Goal: Task Accomplishment & Management: Use online tool/utility

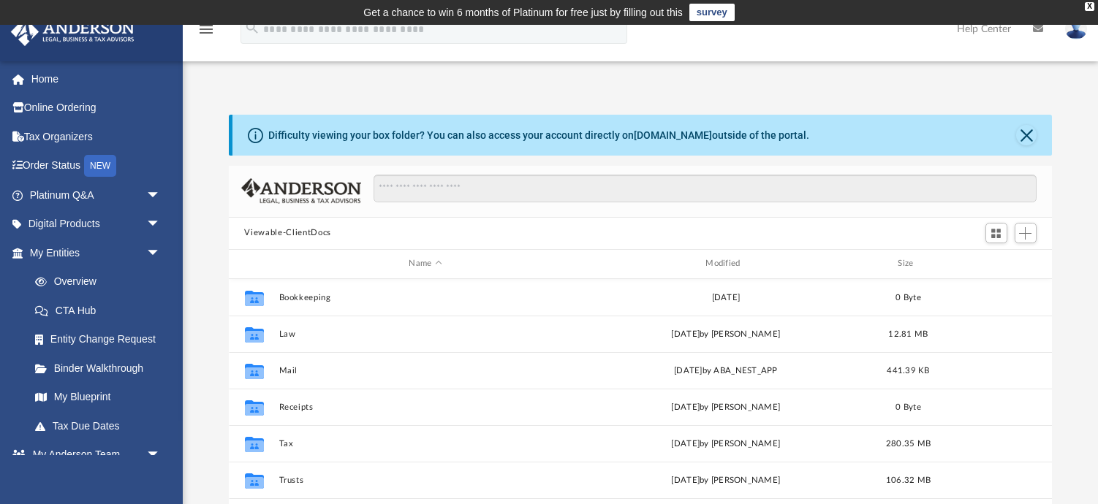
scroll to position [333, 824]
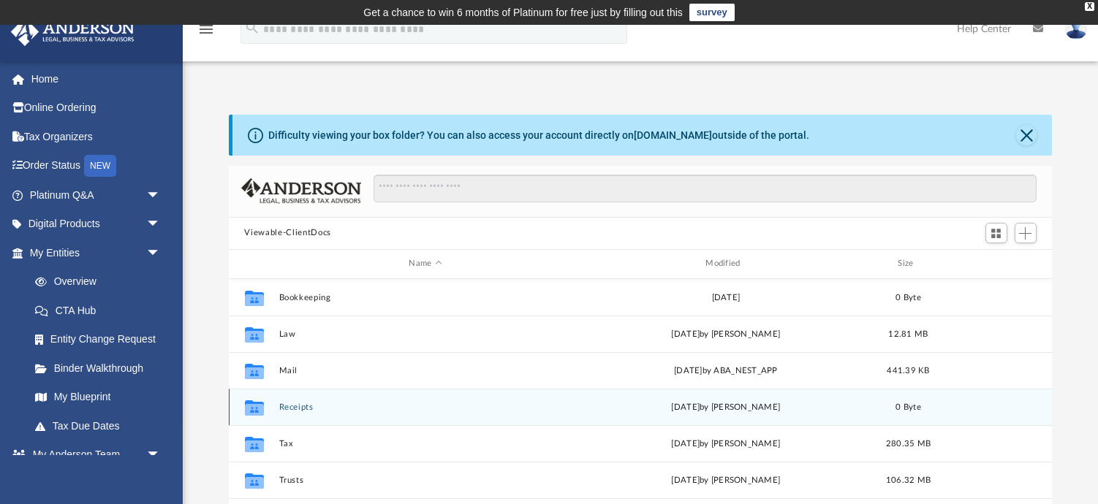
click at [871, 389] on div "Collaborated Folder Receipts Thu Oct 6 2022 by T Hambelton 0 Byte" at bounding box center [641, 407] width 824 height 37
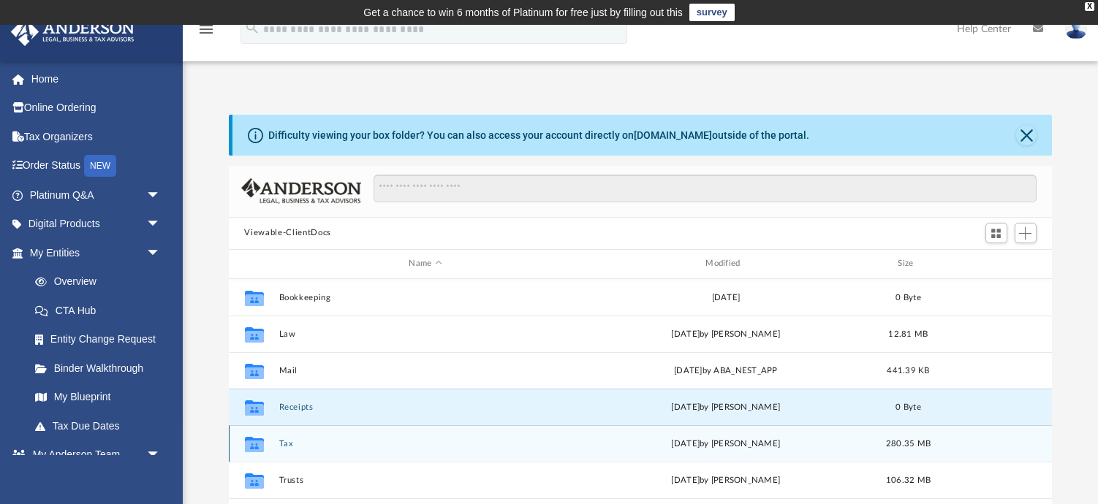
click at [281, 441] on button "Tax" at bounding box center [425, 444] width 294 height 10
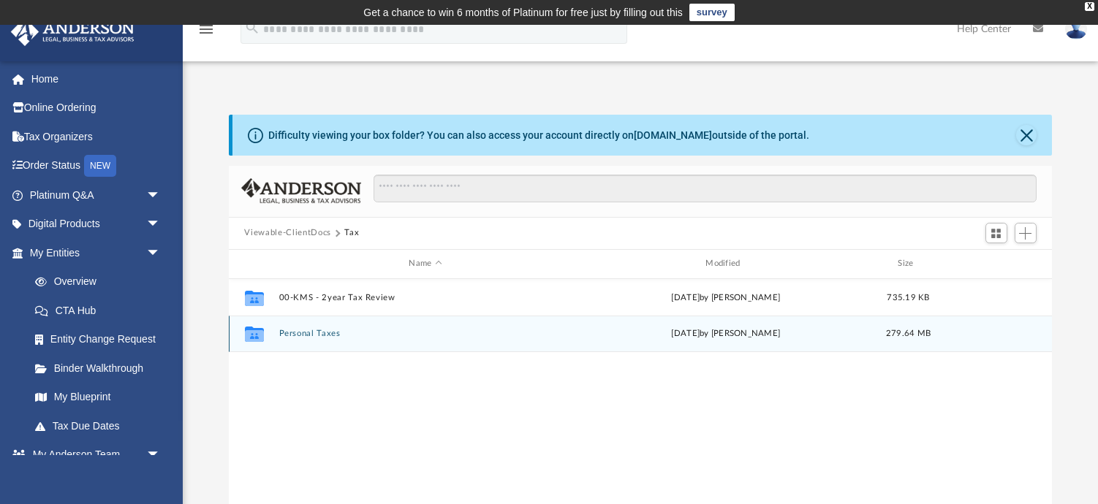
click at [306, 335] on button "Personal Taxes" at bounding box center [425, 334] width 294 height 10
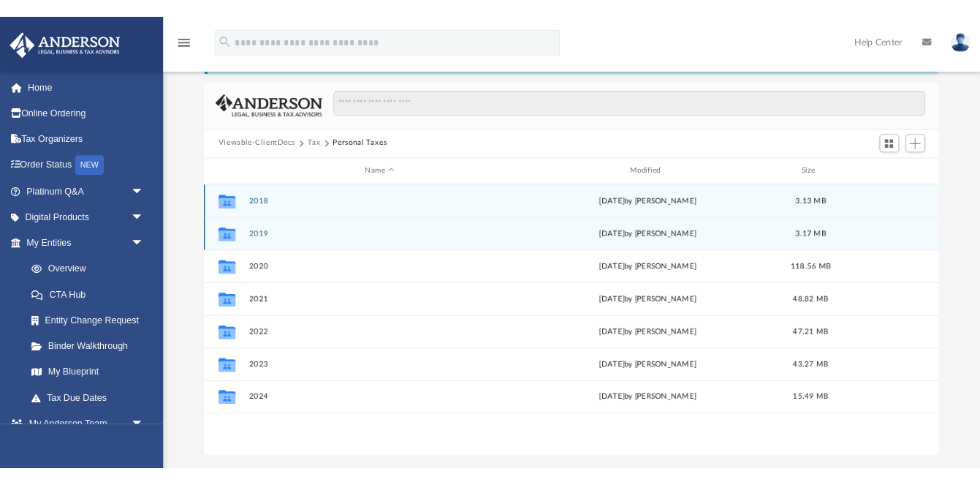
scroll to position [119, 0]
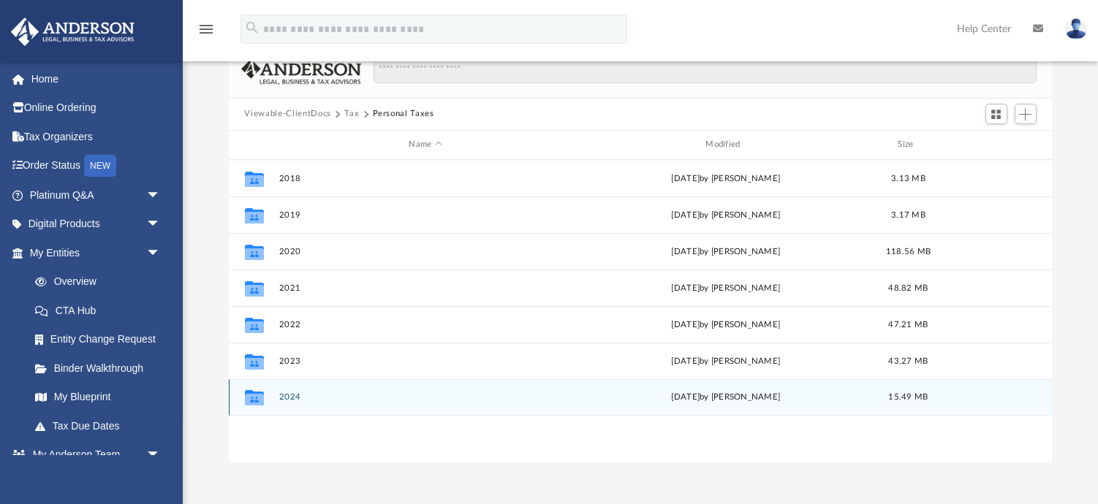
click at [297, 397] on button "2024" at bounding box center [425, 398] width 294 height 10
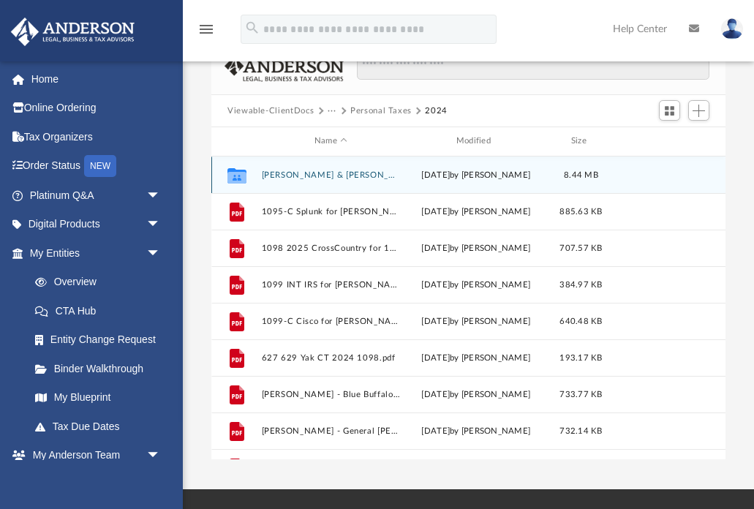
scroll to position [333, 514]
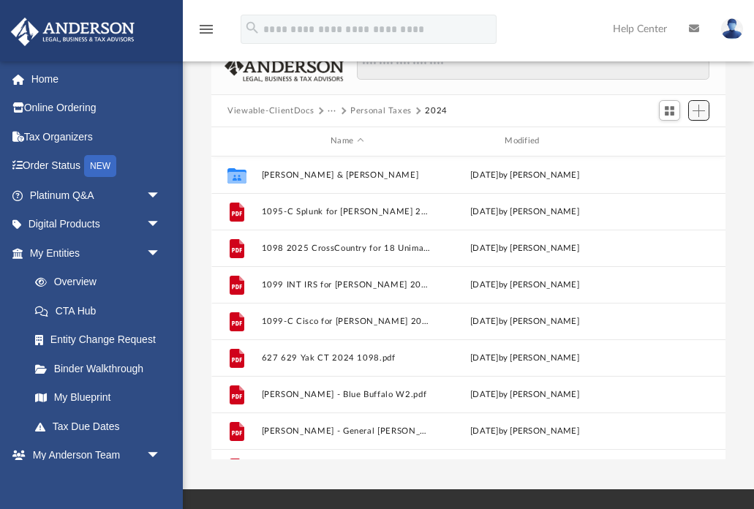
click at [699, 111] on span "Add" at bounding box center [698, 111] width 12 height 12
click at [687, 138] on li "Upload" at bounding box center [677, 139] width 47 height 15
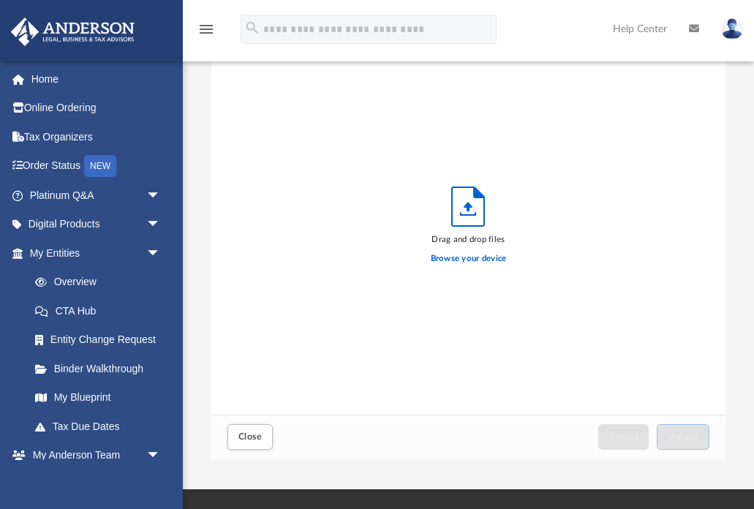
scroll to position [371, 514]
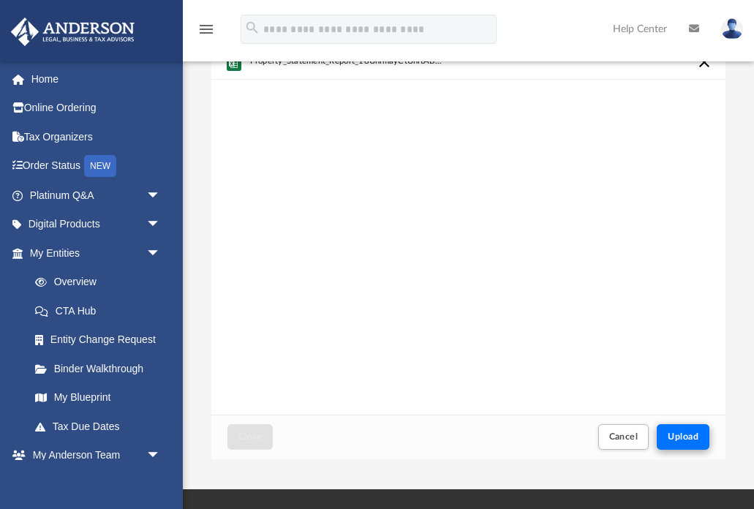
click at [696, 428] on button "Upload" at bounding box center [682, 437] width 53 height 26
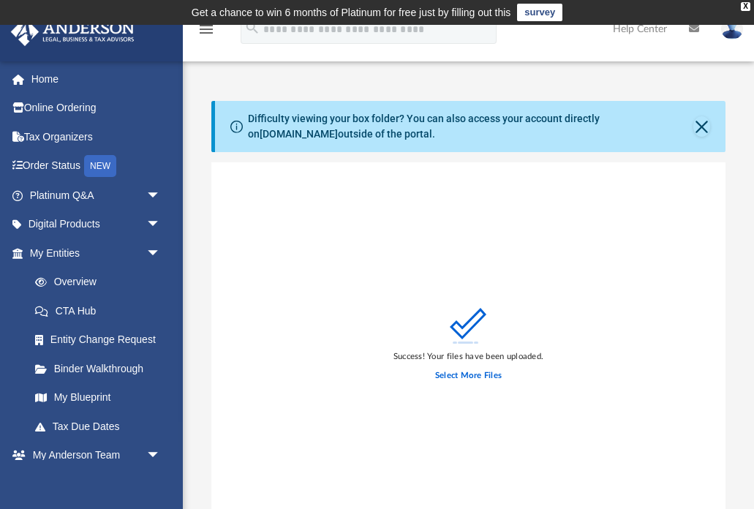
scroll to position [0, 0]
click at [704, 127] on button "Close" at bounding box center [701, 126] width 17 height 20
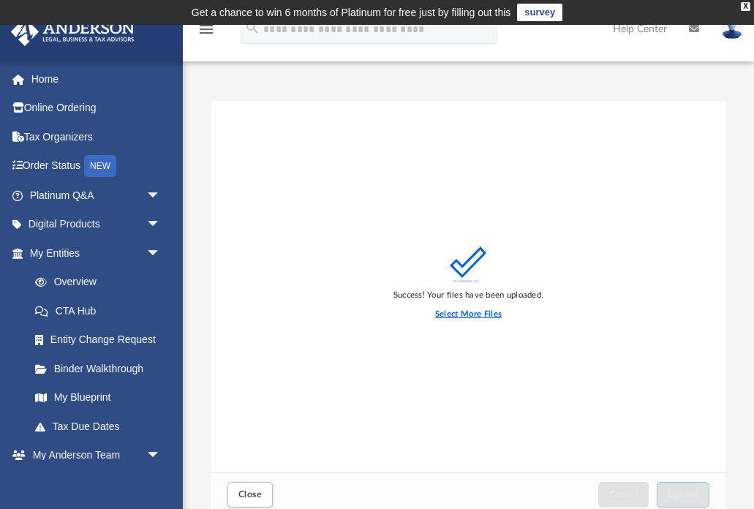
click at [474, 316] on label "Select More Files" at bounding box center [468, 314] width 67 height 13
click at [0, 0] on input "Select More Files" at bounding box center [0, 0] width 0 height 0
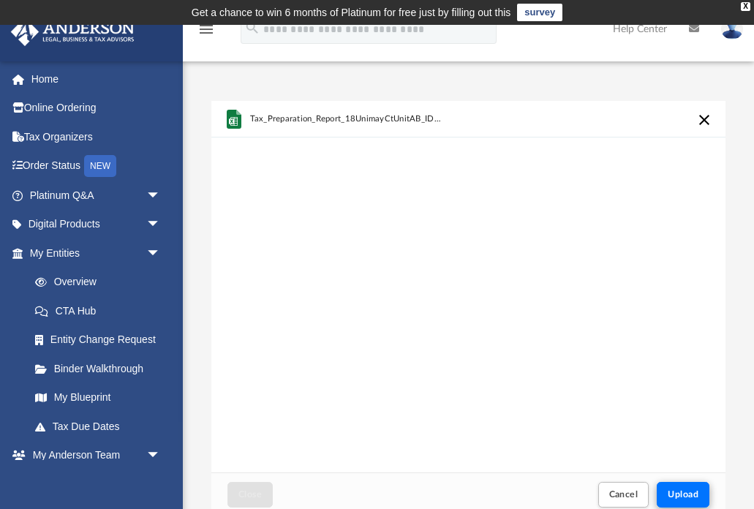
click at [681, 498] on span "Upload" at bounding box center [682, 494] width 31 height 9
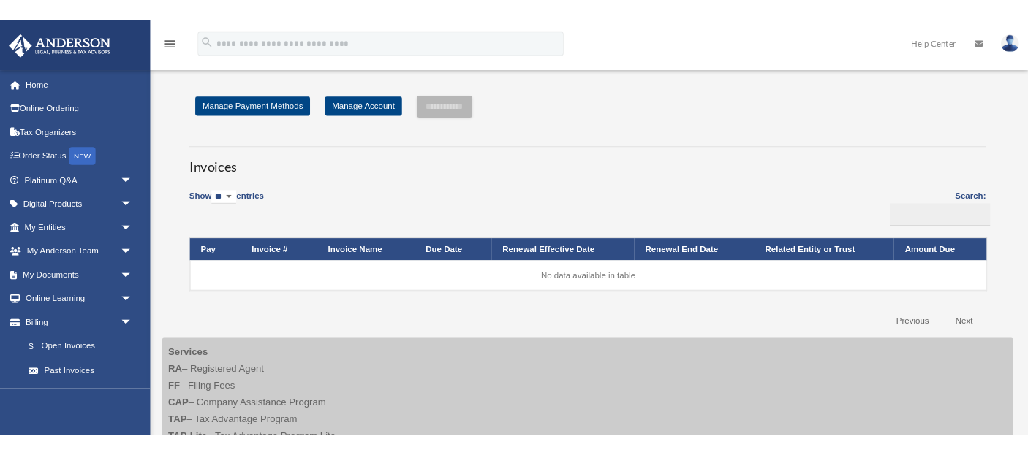
scroll to position [335, 0]
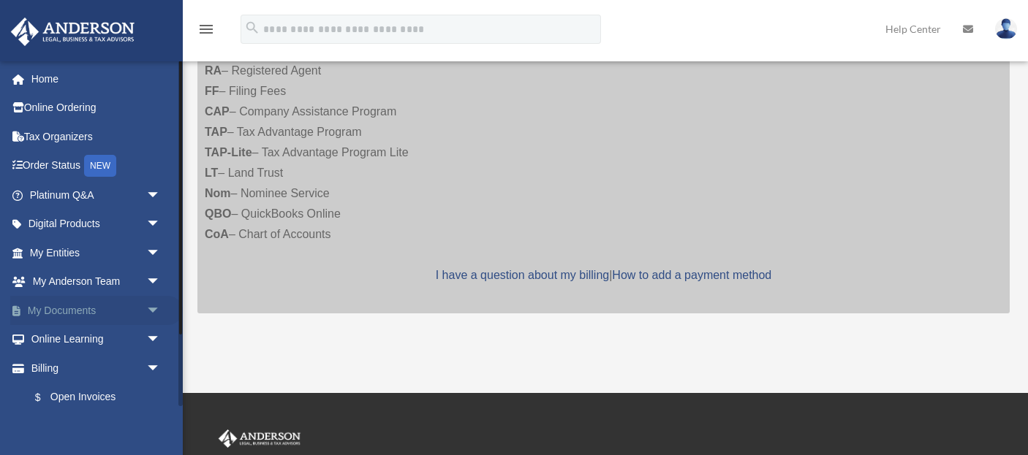
click at [82, 303] on link "My Documents arrow_drop_down" at bounding box center [96, 310] width 173 height 29
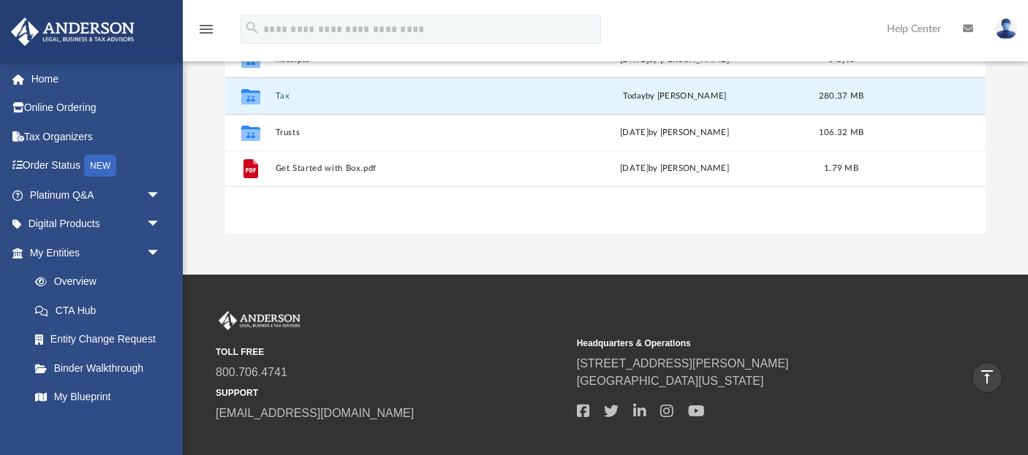
scroll to position [333, 761]
click at [325, 96] on button "Tax" at bounding box center [406, 96] width 262 height 10
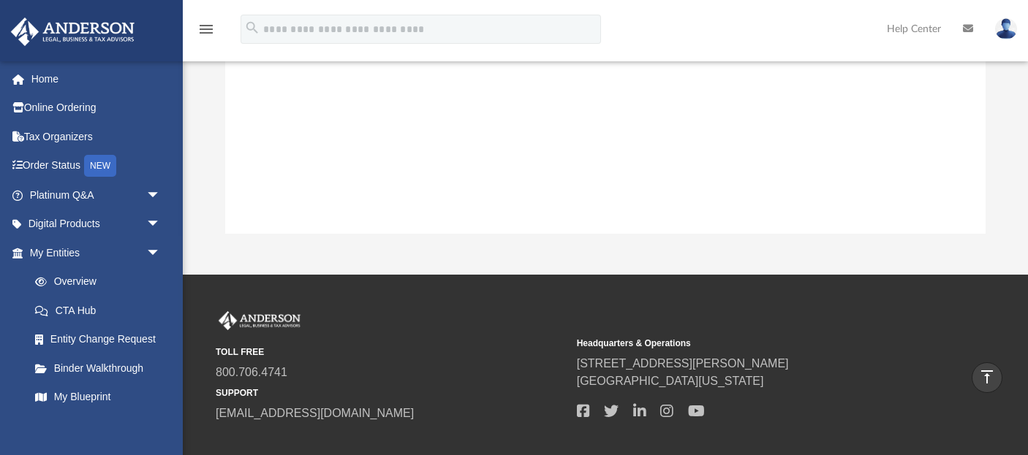
scroll to position [67, 0]
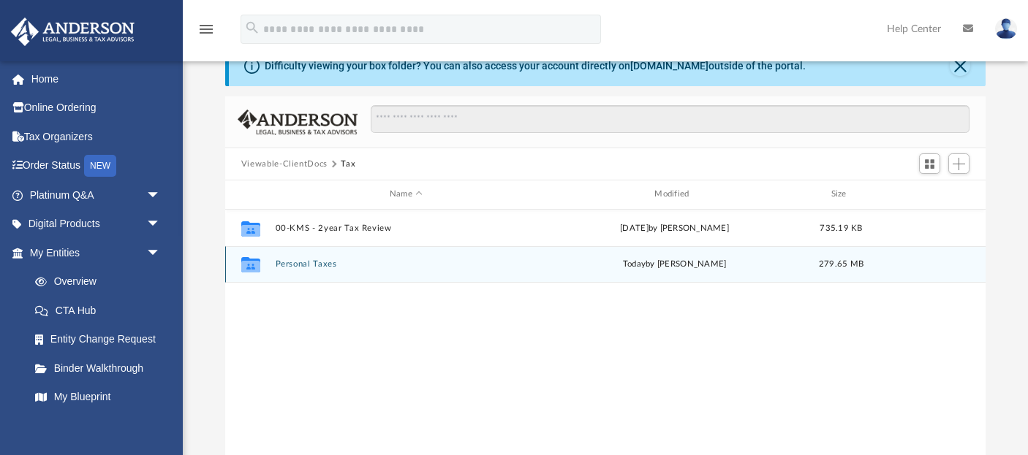
click at [287, 259] on button "Personal Taxes" at bounding box center [406, 264] width 262 height 10
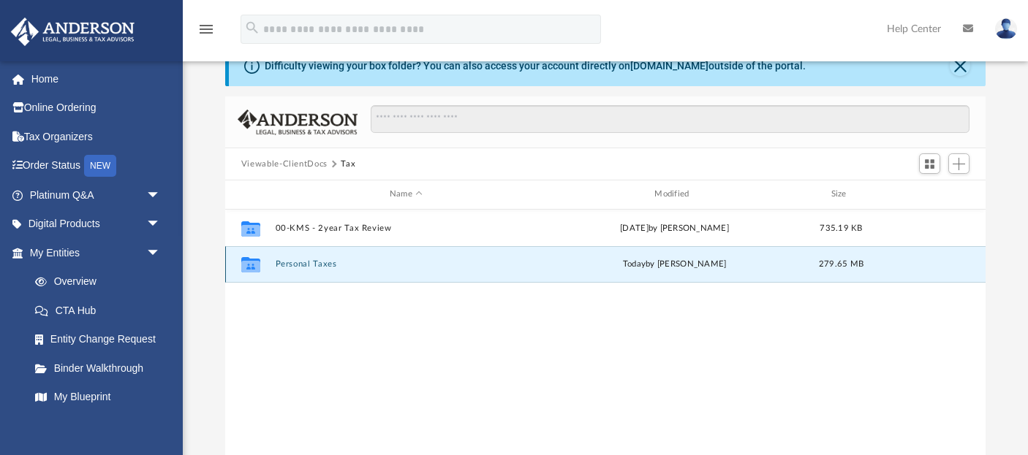
click at [287, 259] on button "Personal Taxes" at bounding box center [406, 264] width 262 height 10
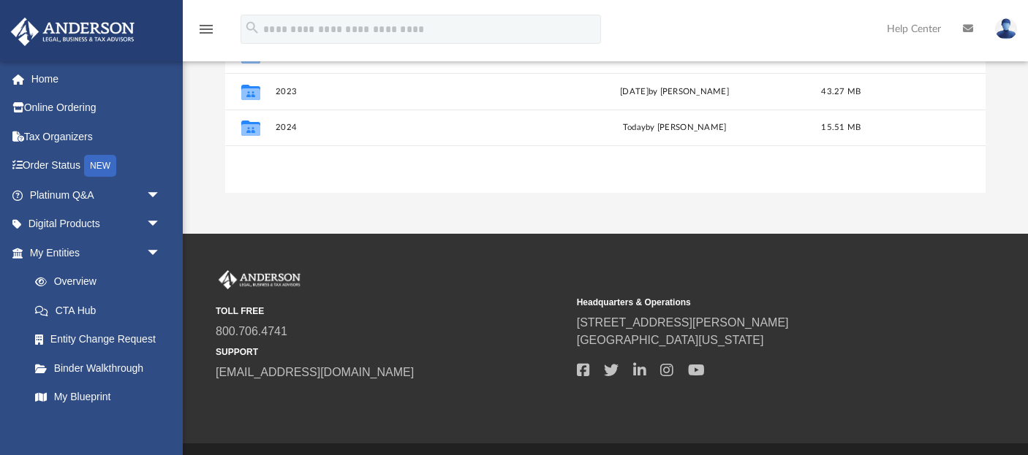
scroll to position [387, 0]
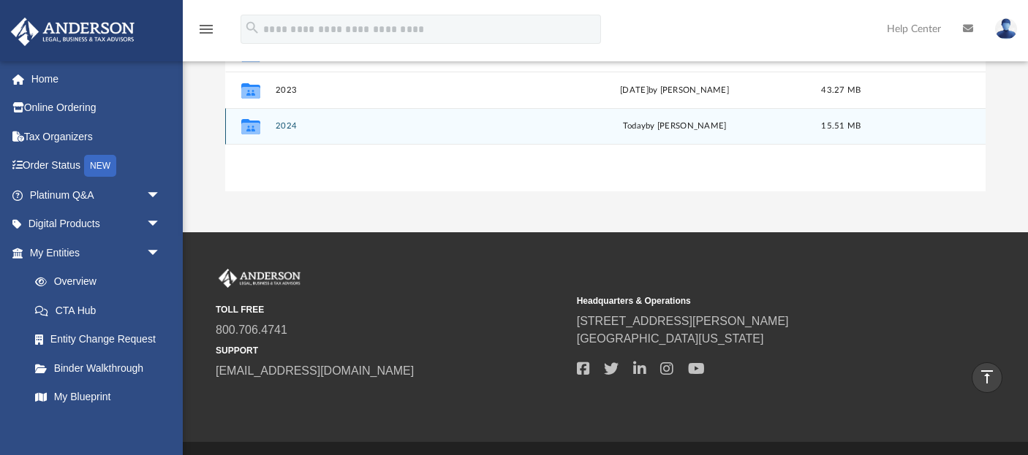
click at [300, 130] on button "2024" at bounding box center [406, 126] width 262 height 10
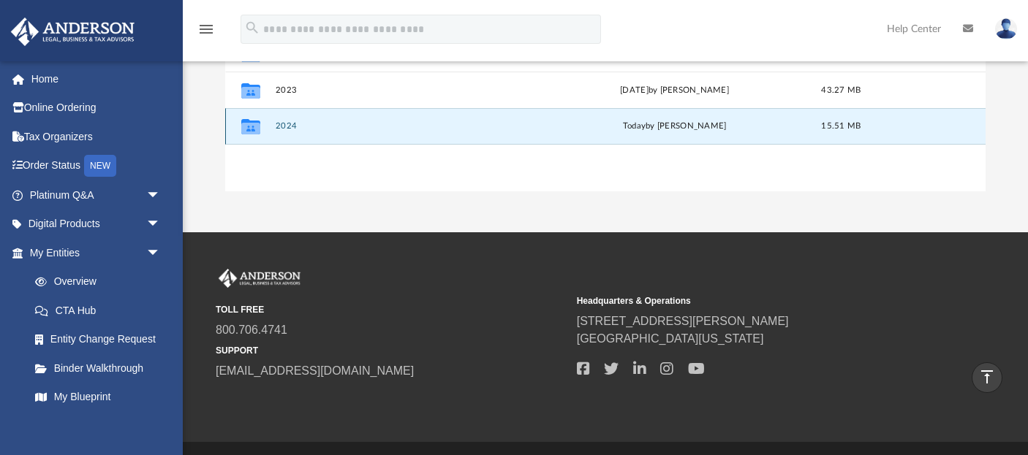
click at [292, 126] on button "2024" at bounding box center [406, 126] width 262 height 10
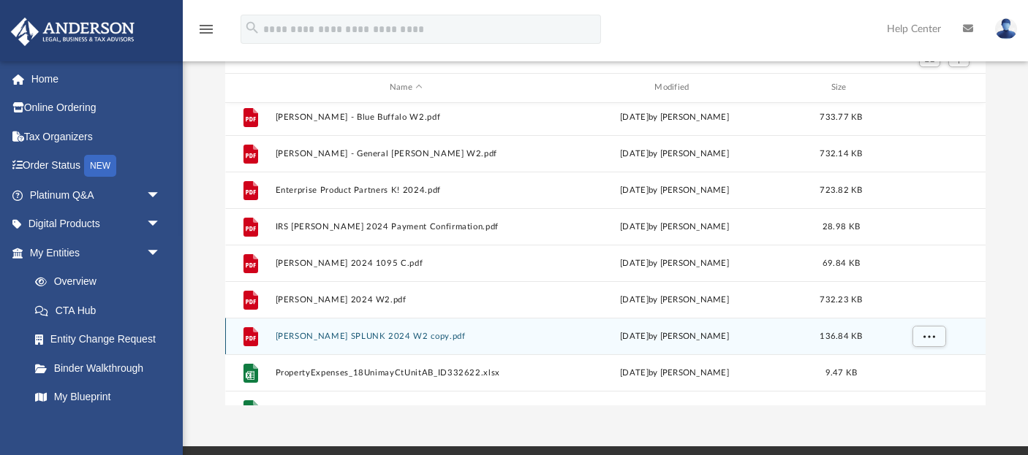
scroll to position [216, 0]
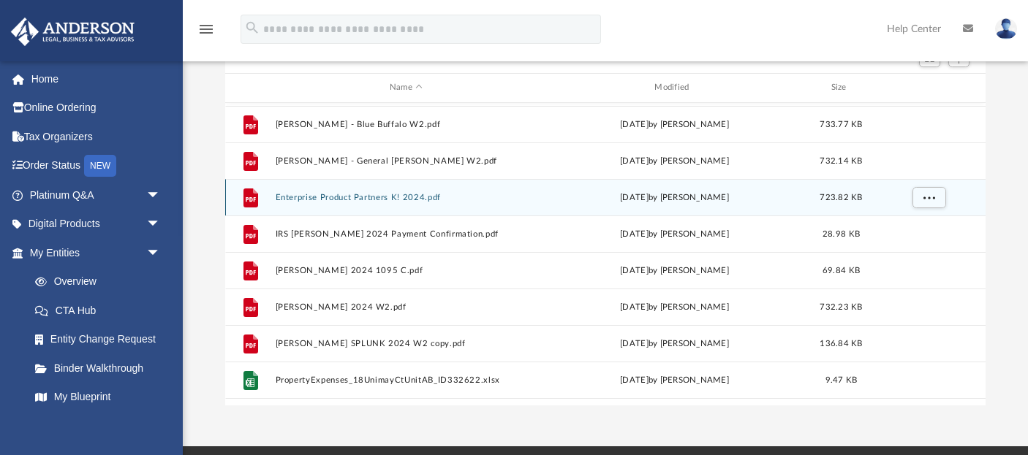
click at [353, 195] on button "Enterprise Product Partners K! 2024.pdf" at bounding box center [406, 198] width 262 height 10
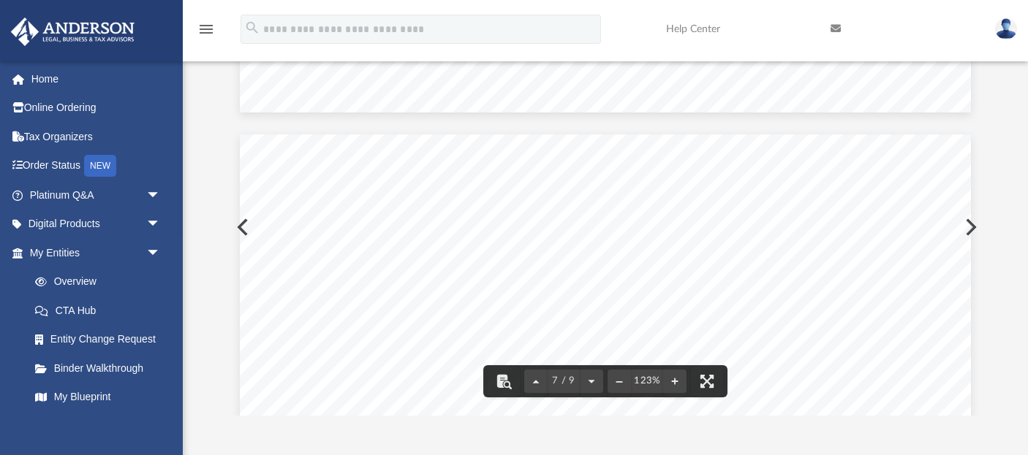
scroll to position [5734, 0]
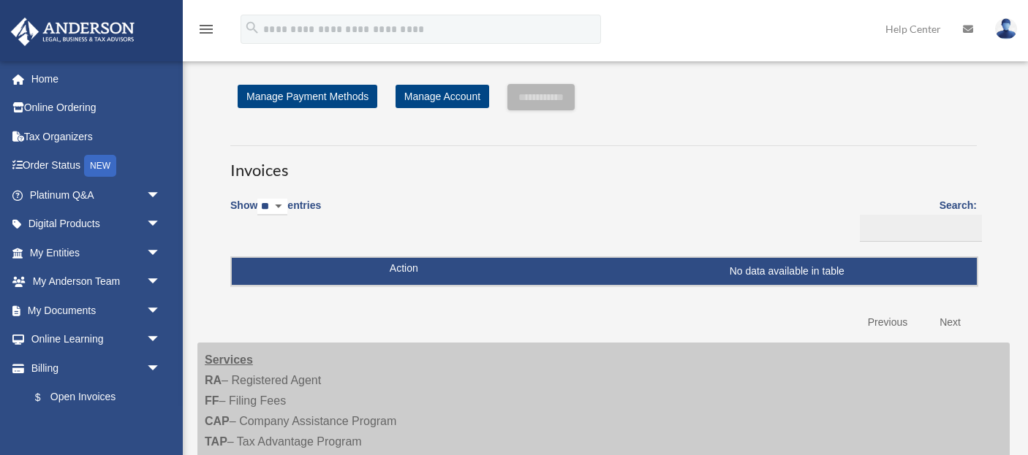
scroll to position [335, 0]
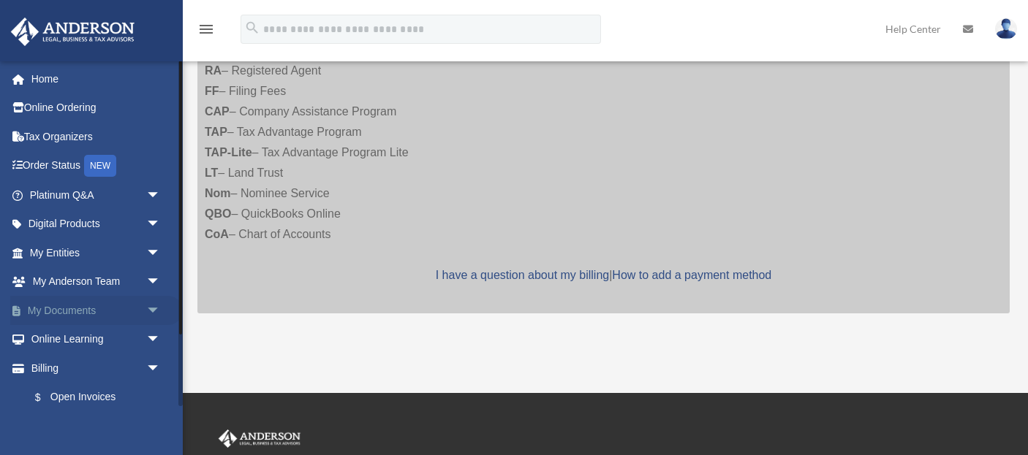
click at [56, 302] on link "My Documents arrow_drop_down" at bounding box center [96, 310] width 173 height 29
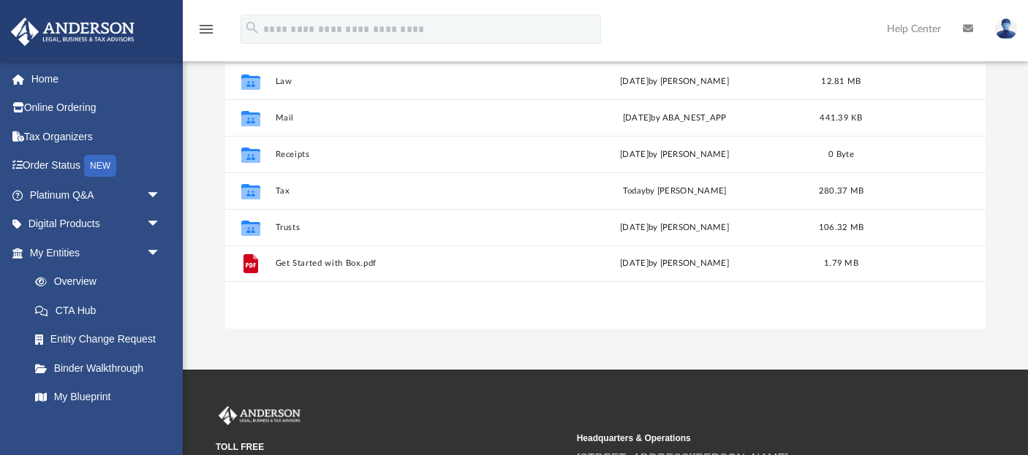
scroll to position [251, 0]
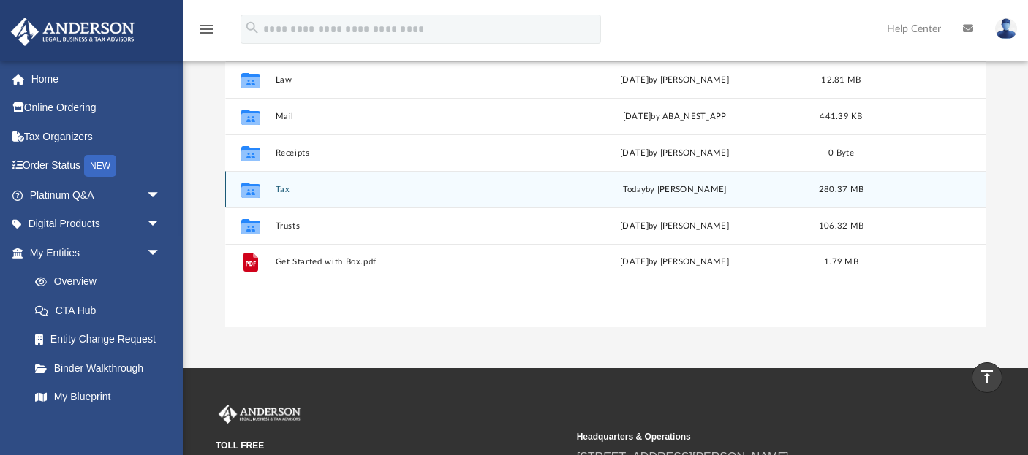
click at [344, 196] on div "Collaborated Folder Tax [DATE] by [PERSON_NAME] 280.37 MB" at bounding box center [605, 189] width 760 height 37
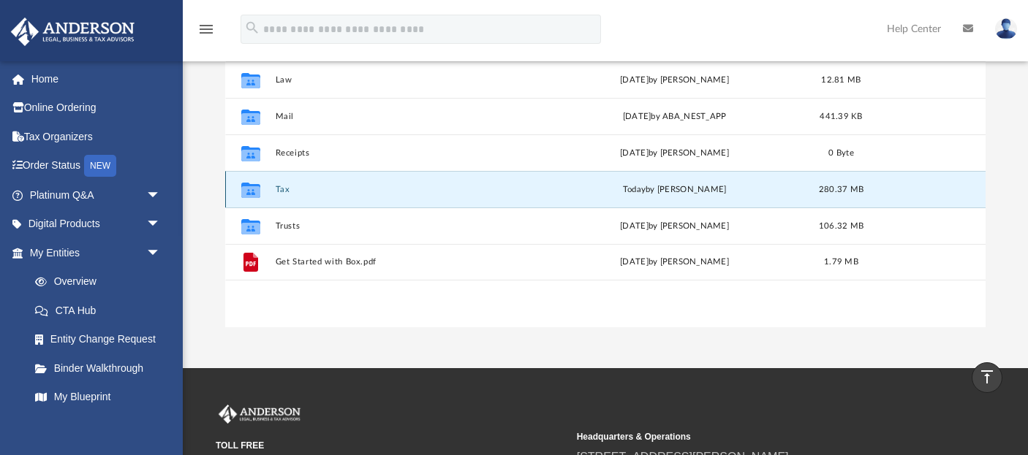
click at [344, 196] on div "Collaborated Folder Tax [DATE] by [PERSON_NAME] 280.37 MB" at bounding box center [605, 189] width 760 height 37
click at [262, 189] on icon "Collaborated Folder" at bounding box center [250, 189] width 23 height 23
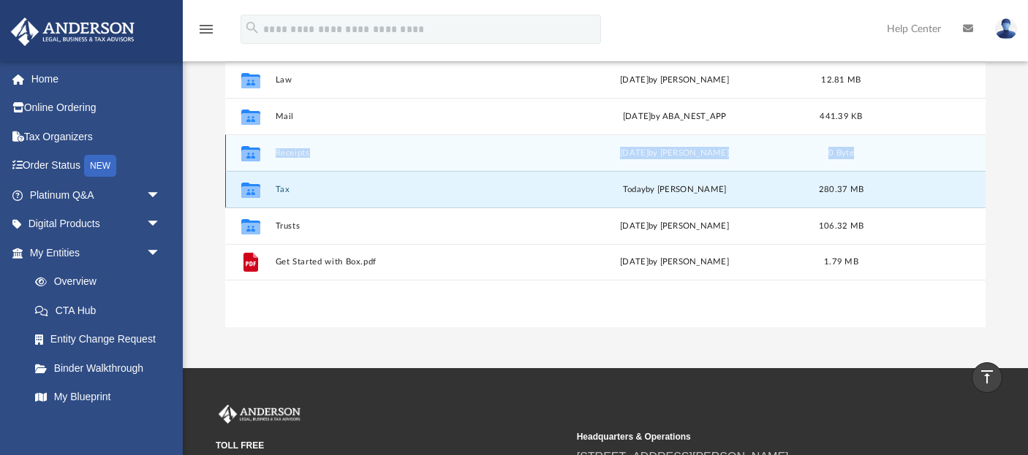
click at [235, 170] on div "Collaborated Folder Bookkeeping [DATE] 0 Byte Collaborated Folder Law [DATE] by…" at bounding box center [605, 153] width 760 height 256
click at [235, 170] on div "Collaborated Folder Receipts [DATE] by [PERSON_NAME] 0 Byte" at bounding box center [605, 152] width 760 height 37
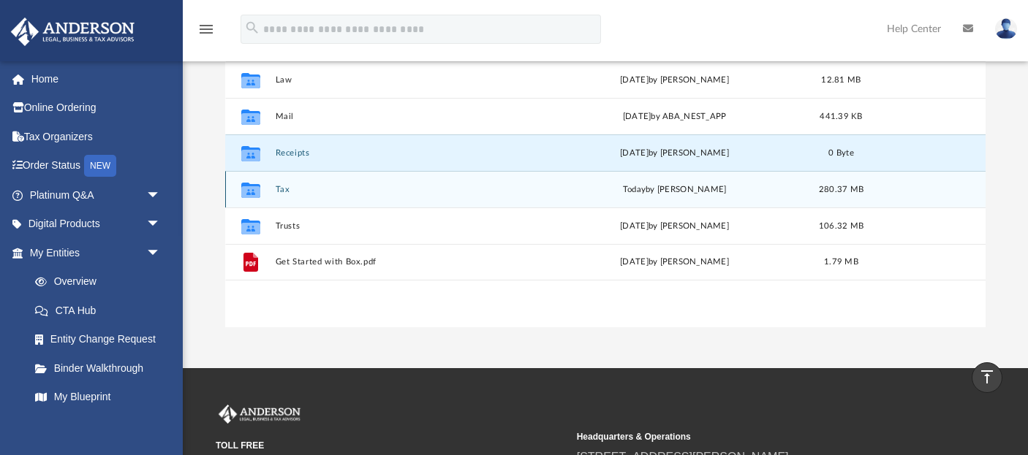
click at [254, 191] on icon "grid" at bounding box center [250, 192] width 19 height 12
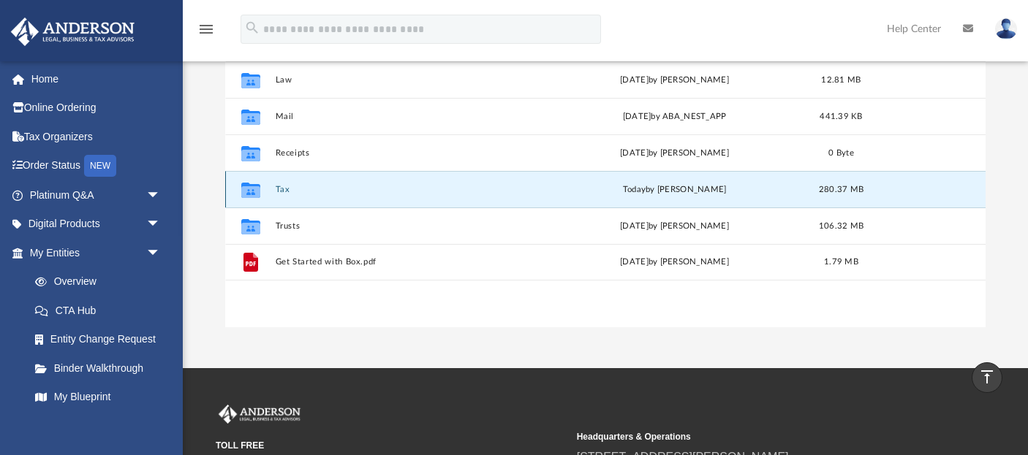
click at [254, 191] on icon "grid" at bounding box center [250, 192] width 19 height 12
click at [376, 183] on div "Collaborated Folder Tax [DATE] by [PERSON_NAME] 280.37 MB" at bounding box center [605, 189] width 760 height 37
click at [284, 189] on button "Tax" at bounding box center [406, 190] width 262 height 10
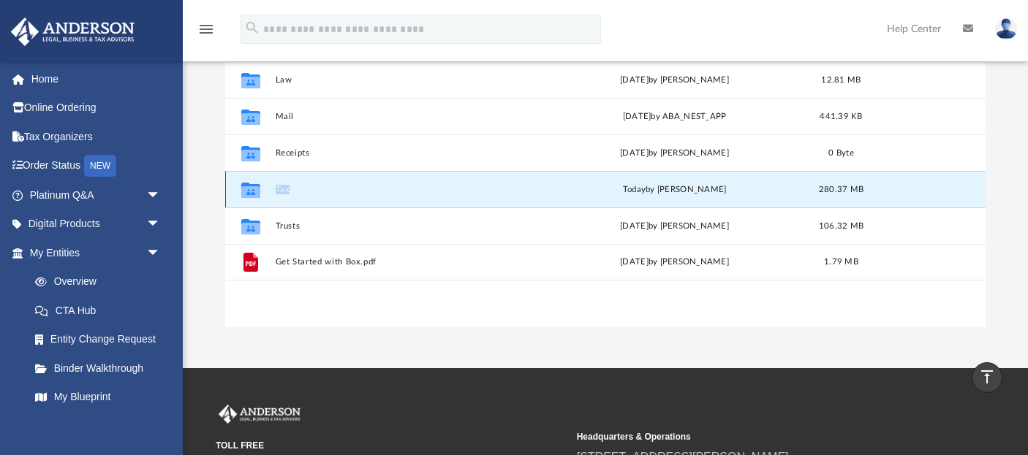
click at [284, 189] on button "Tax" at bounding box center [406, 190] width 262 height 10
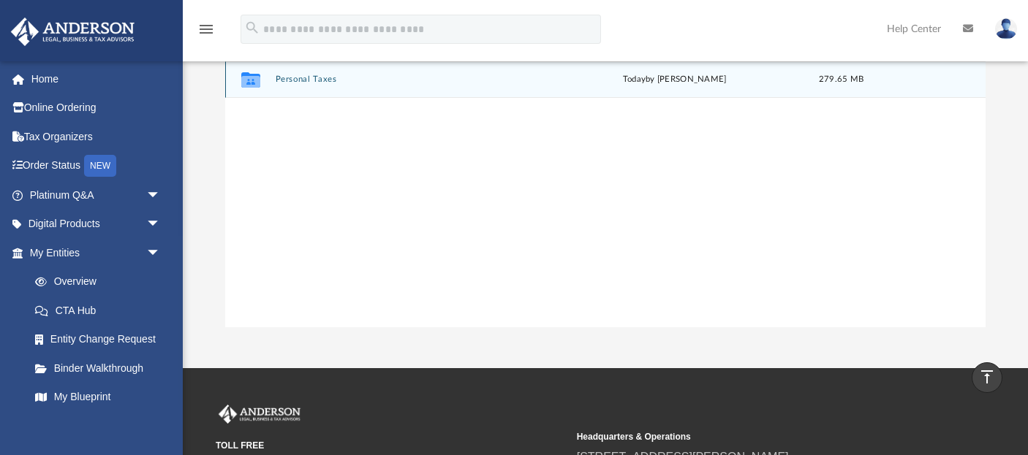
click at [249, 84] on icon "grid" at bounding box center [250, 79] width 19 height 15
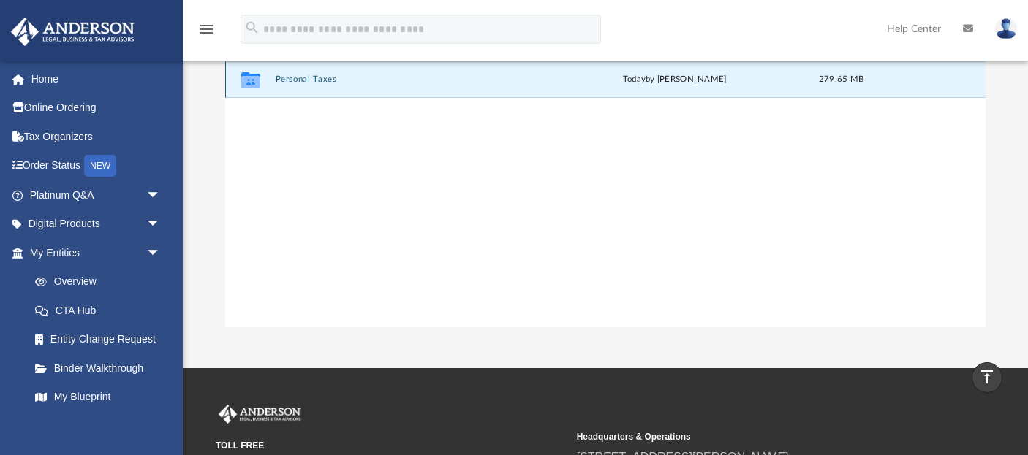
click at [249, 84] on icon "grid" at bounding box center [250, 79] width 19 height 15
click at [295, 79] on button "Personal Taxes" at bounding box center [406, 80] width 262 height 10
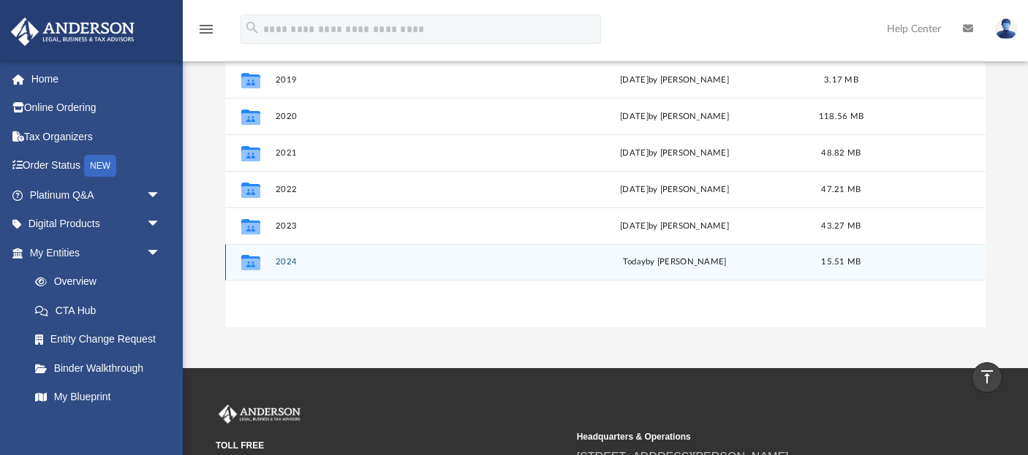
click at [281, 260] on button "2024" at bounding box center [406, 262] width 262 height 10
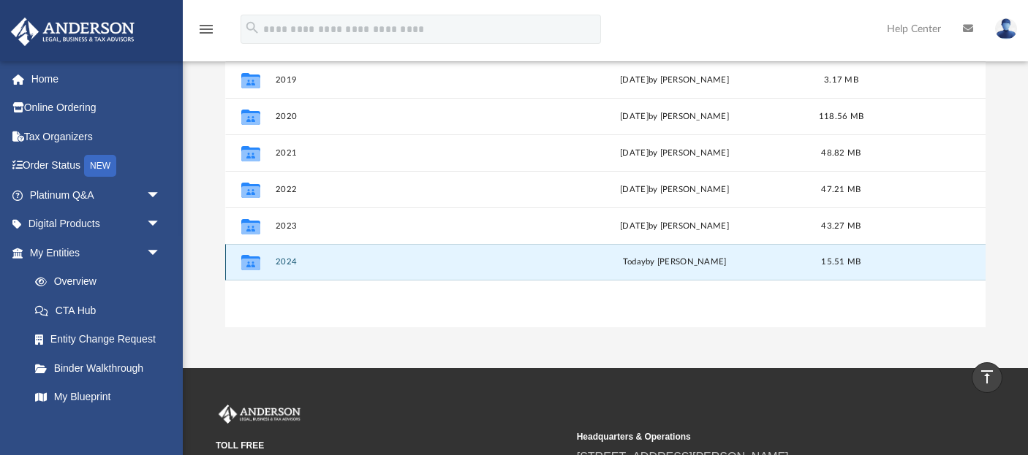
click at [281, 260] on button "2024" at bounding box center [406, 262] width 262 height 10
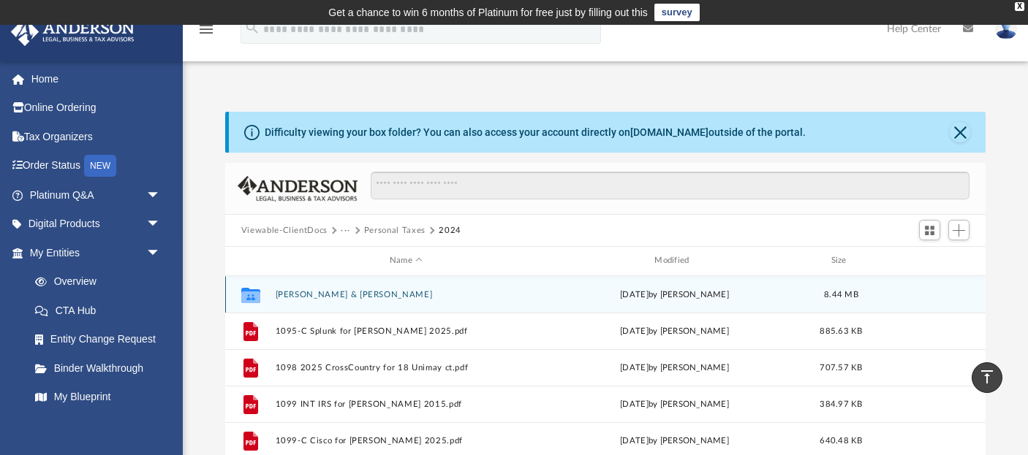
scroll to position [0, 0]
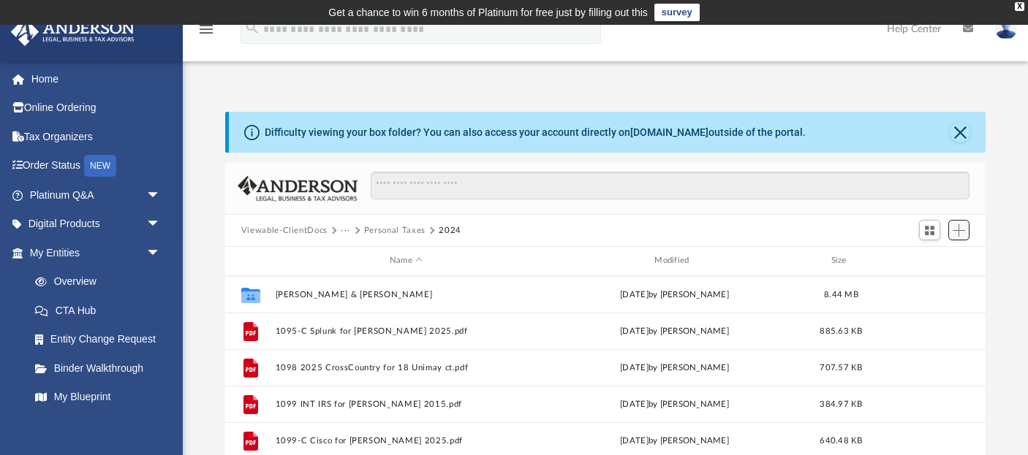
click at [959, 229] on span "Add" at bounding box center [958, 230] width 12 height 12
click at [933, 262] on li "Upload" at bounding box center [937, 258] width 47 height 15
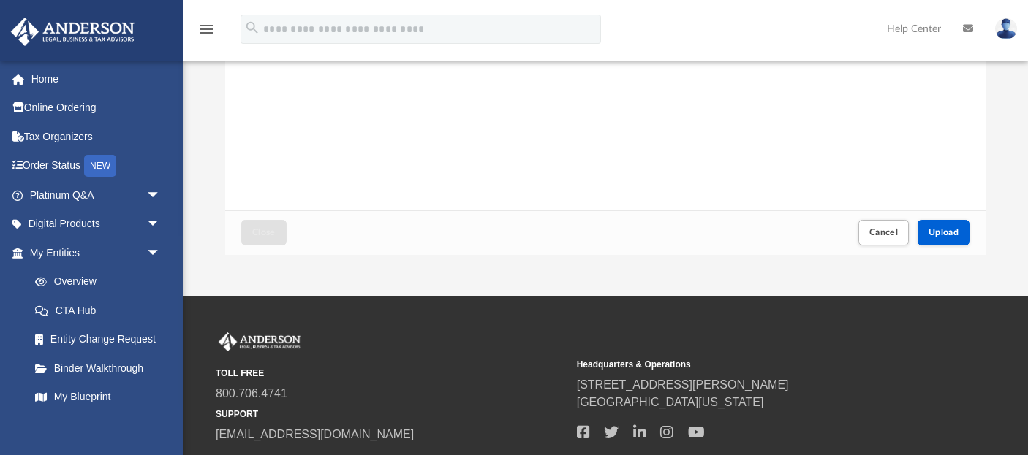
scroll to position [333, 0]
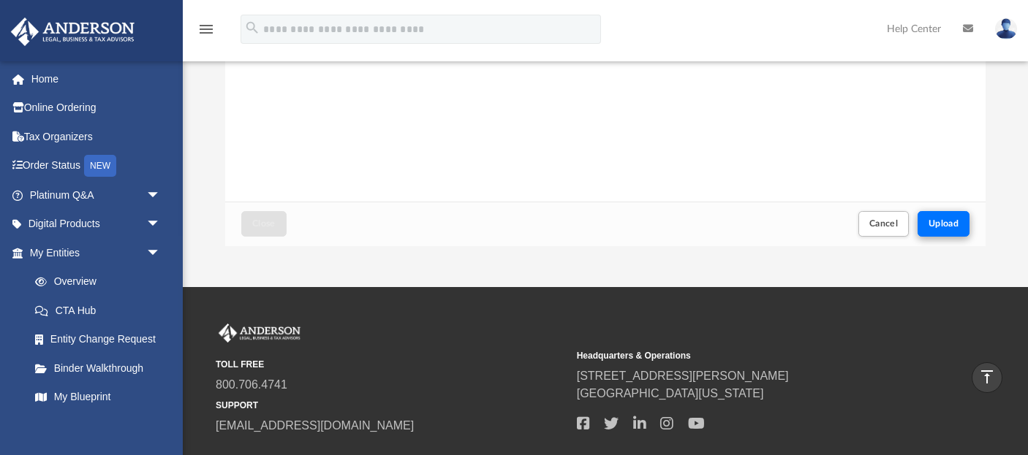
click at [938, 224] on span "Upload" at bounding box center [943, 223] width 31 height 9
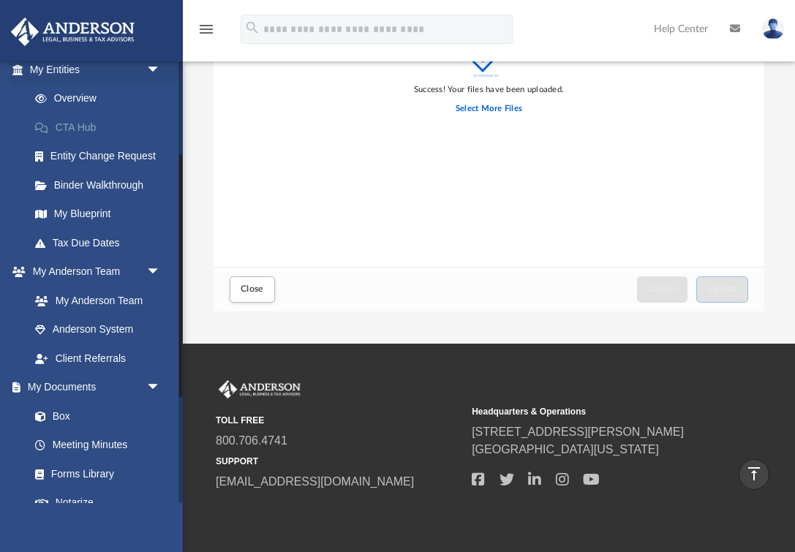
scroll to position [186, 0]
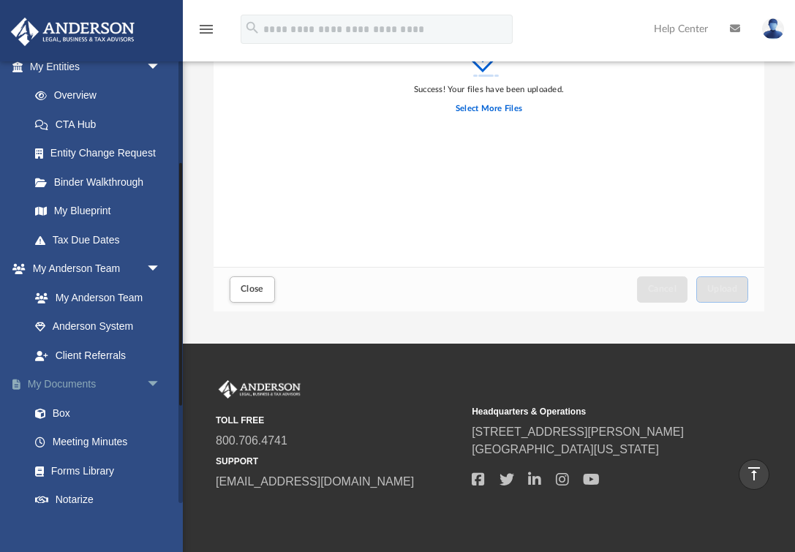
click at [83, 371] on link "My Documents arrow_drop_down" at bounding box center [96, 384] width 173 height 29
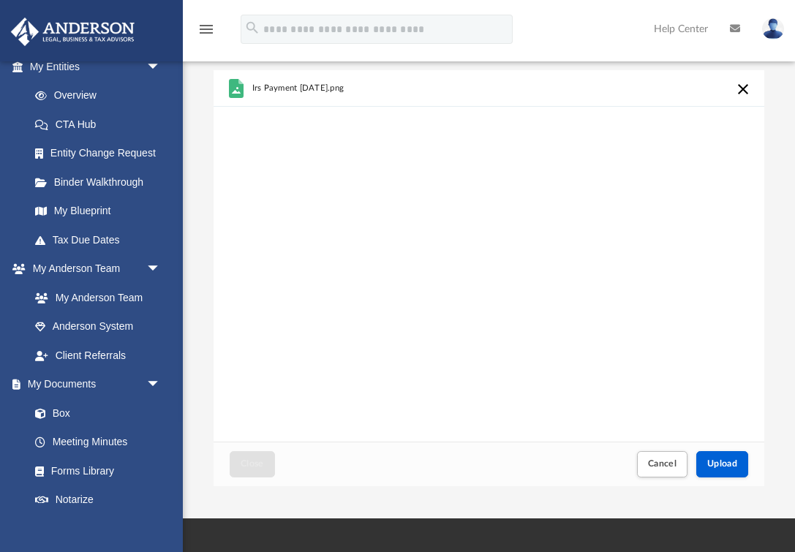
scroll to position [94, 0]
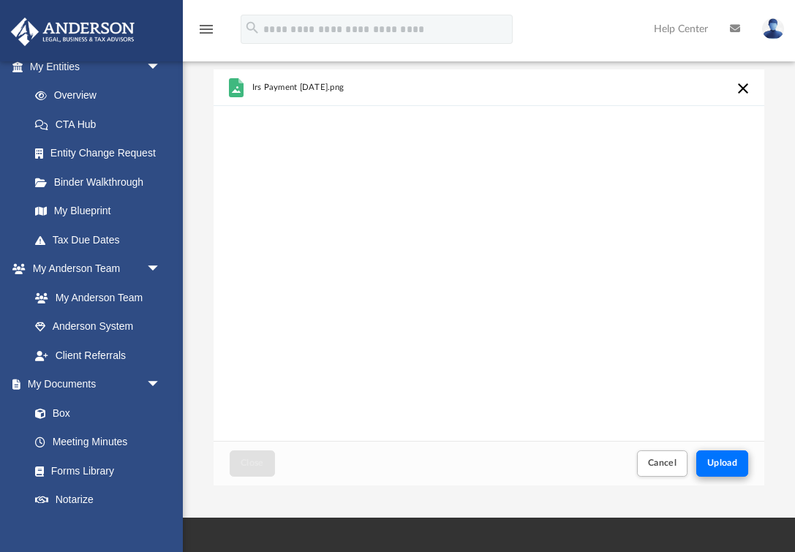
click at [725, 455] on span "Upload" at bounding box center [722, 462] width 31 height 9
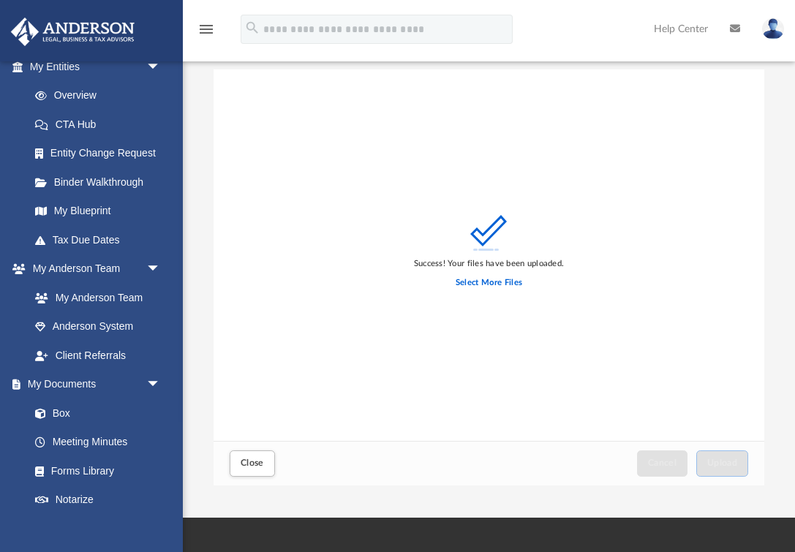
drag, startPoint x: 789, startPoint y: 538, endPoint x: 914, endPoint y: 545, distance: 125.2
click at [795, 455] on html "X Get a chance to win 6 months of Platinum for free just by filling out this su…" at bounding box center [397, 342] width 795 height 873
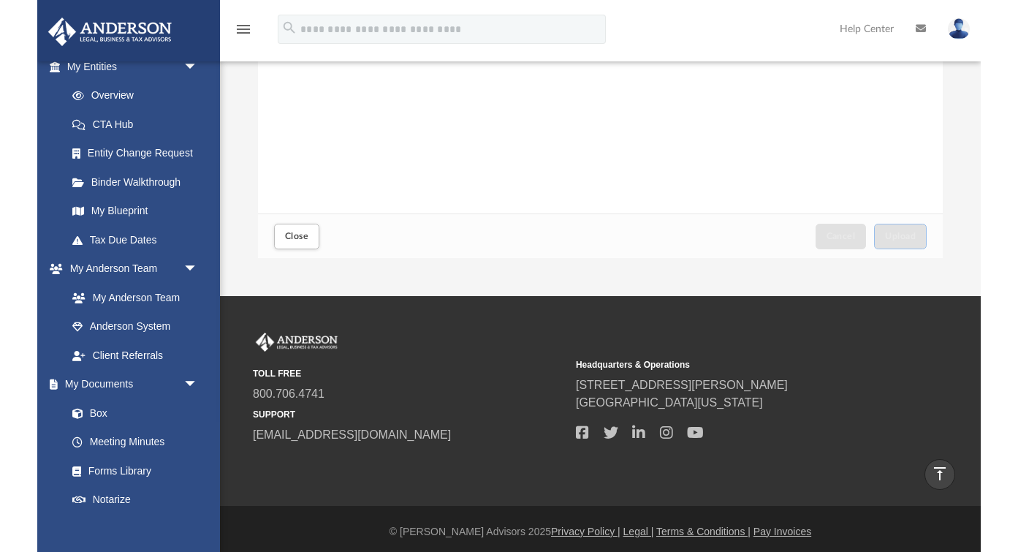
scroll to position [0, 0]
